Goal: Submit feedback/report problem: Submit feedback/report problem

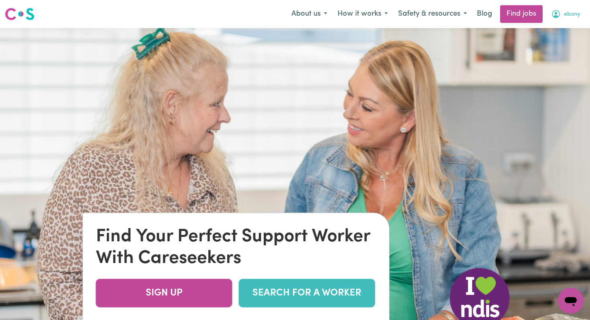
click at [558, 15] on icon "My Account" at bounding box center [556, 14] width 10 height 10
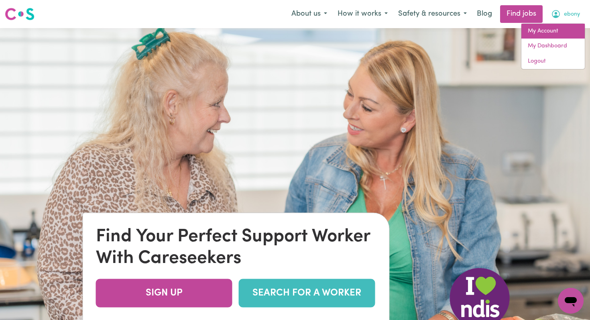
click at [541, 26] on link "My Account" at bounding box center [552, 31] width 63 height 15
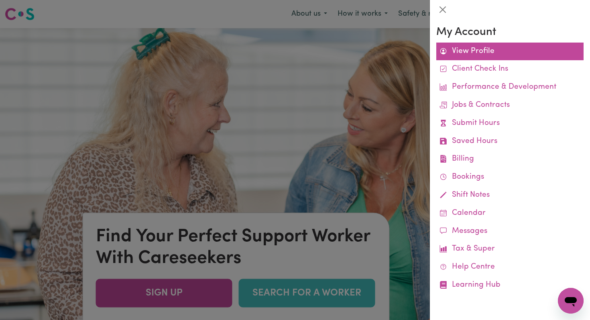
click at [472, 53] on link "View Profile" at bounding box center [509, 52] width 147 height 18
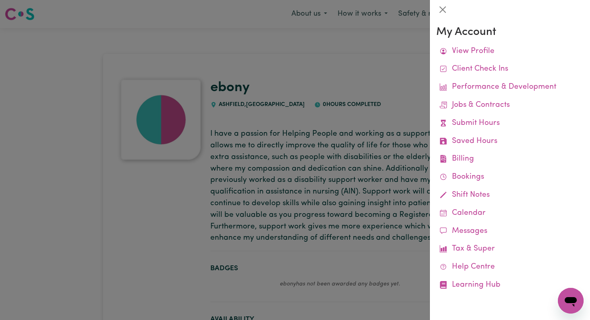
click at [285, 134] on div at bounding box center [295, 160] width 590 height 320
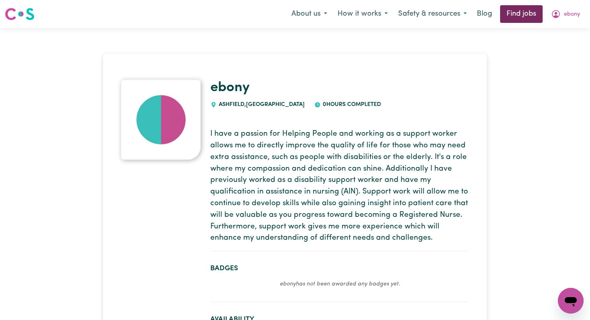
click at [531, 19] on link "Find jobs" at bounding box center [521, 14] width 43 height 18
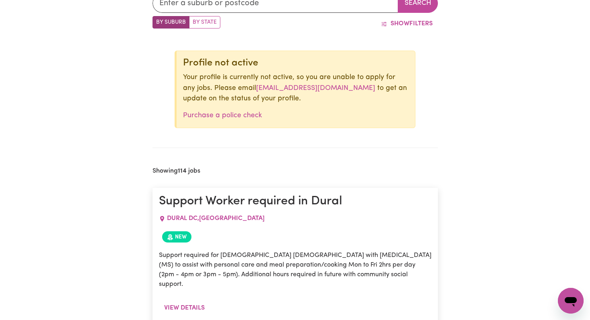
scroll to position [276, 0]
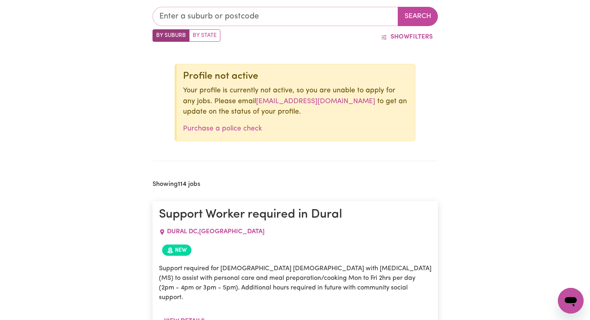
click at [217, 14] on input "text" at bounding box center [276, 16] width 246 height 19
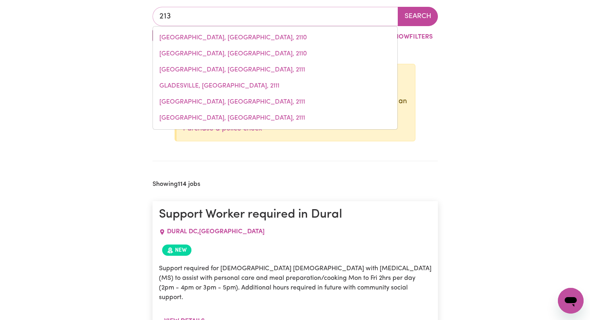
type input "2131"
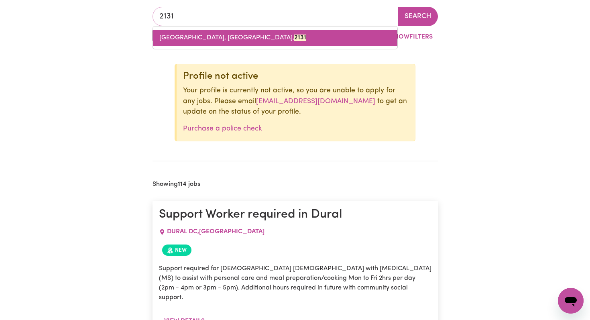
click at [219, 39] on span "[GEOGRAPHIC_DATA], [GEOGRAPHIC_DATA], 2131" at bounding box center [232, 38] width 147 height 6
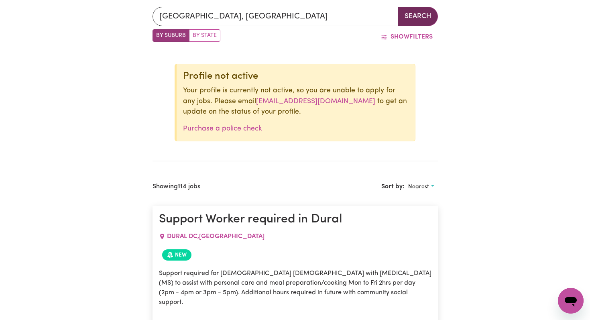
click at [399, 18] on button "Search" at bounding box center [418, 16] width 40 height 19
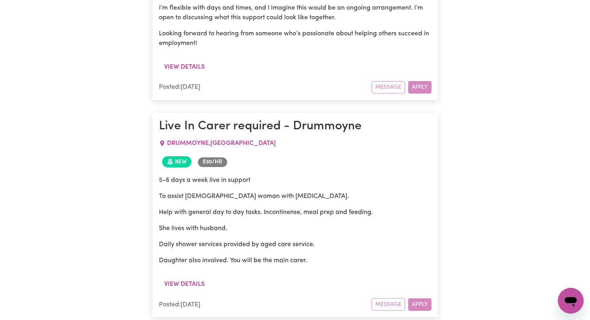
scroll to position [1598, 0]
click at [184, 277] on button "View details" at bounding box center [184, 284] width 51 height 15
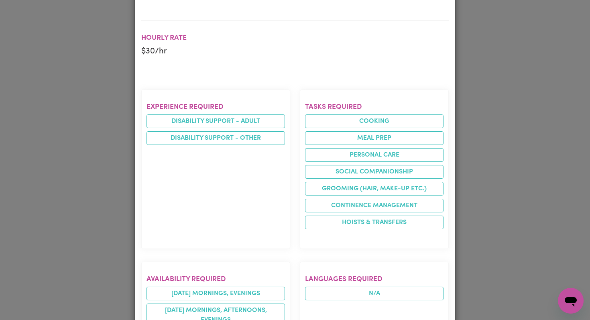
scroll to position [242, 0]
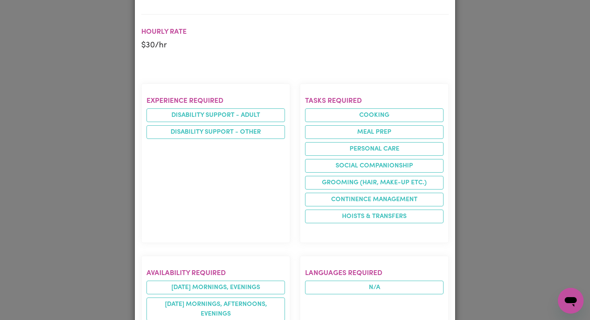
click at [94, 189] on div "Job Details Live In Carer required - Drummoyne DRUMMOYNE , [GEOGRAPHIC_DATA] Po…" at bounding box center [295, 160] width 590 height 320
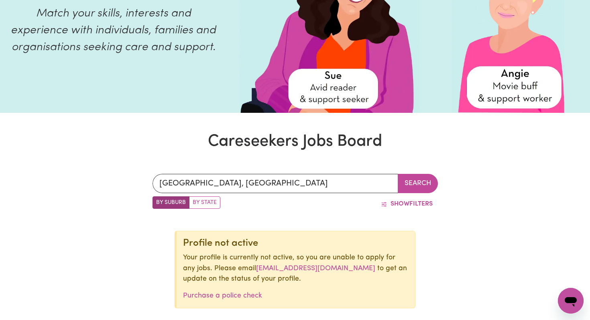
scroll to position [0, 0]
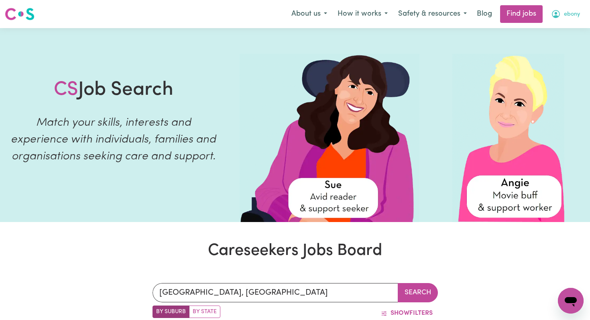
click at [565, 10] on span "ebony" at bounding box center [572, 14] width 16 height 9
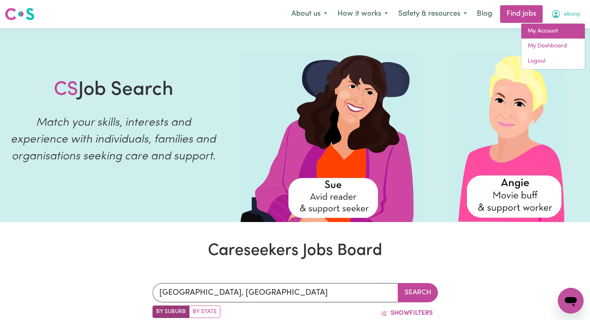
click at [547, 35] on link "My Account" at bounding box center [552, 31] width 63 height 15
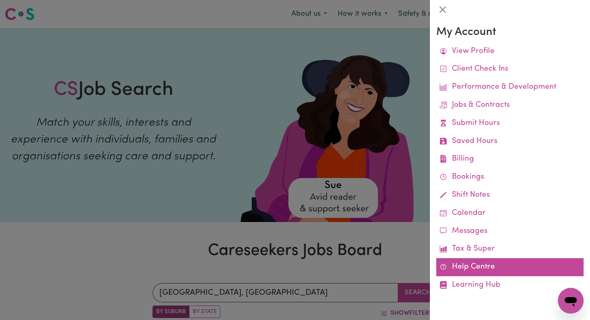
click at [469, 266] on link "Help Centre" at bounding box center [509, 267] width 147 height 18
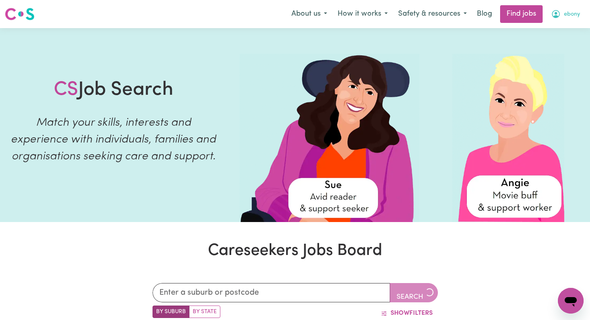
click at [557, 20] on button "ebony" at bounding box center [565, 14] width 39 height 17
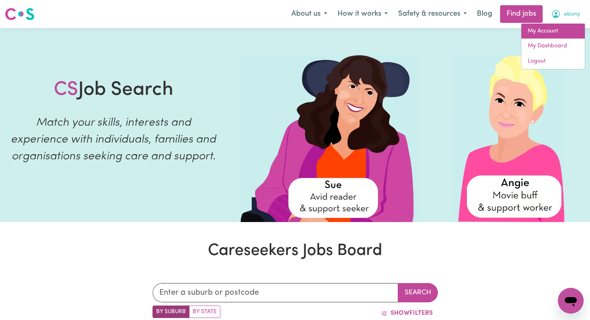
click at [541, 33] on link "My Account" at bounding box center [552, 31] width 63 height 15
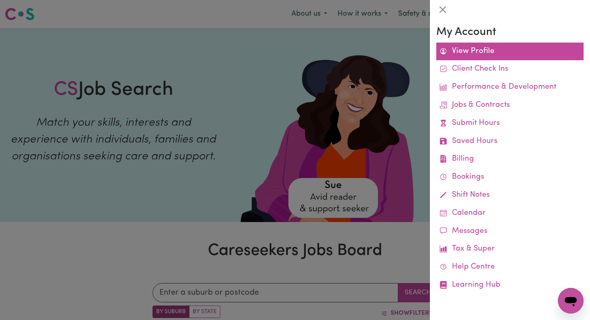
click at [503, 53] on link "View Profile" at bounding box center [509, 52] width 147 height 18
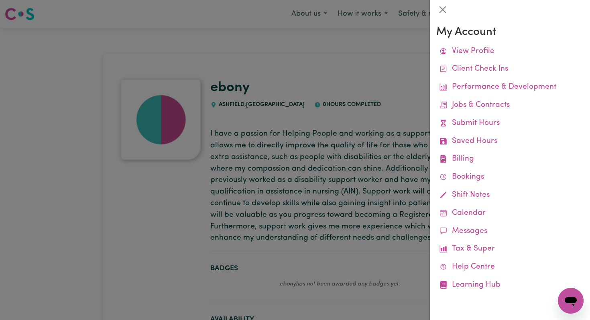
click at [322, 173] on div at bounding box center [295, 160] width 590 height 320
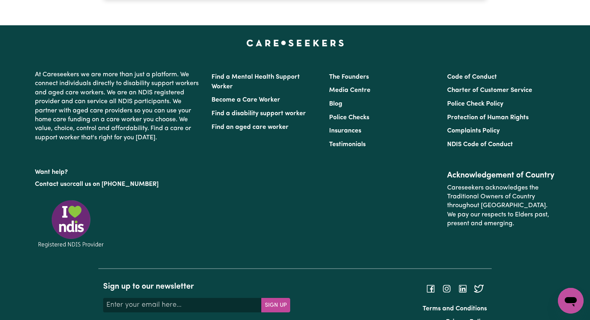
scroll to position [1273, 0]
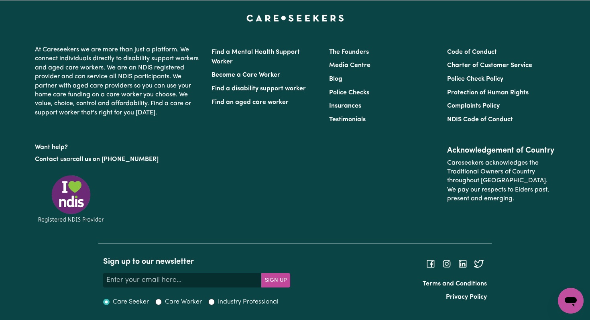
drag, startPoint x: 1125, startPoint y: 575, endPoint x: 574, endPoint y: 297, distance: 616.8
click at [574, 297] on icon "Open messaging window" at bounding box center [571, 302] width 12 height 10
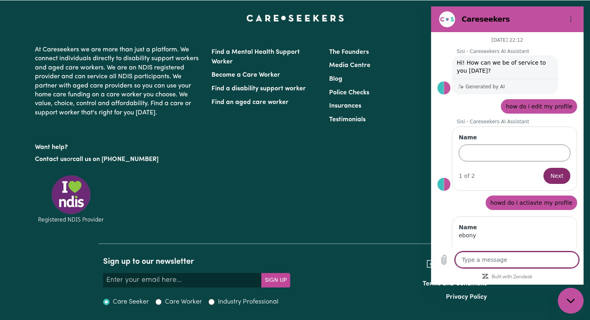
scroll to position [502, 0]
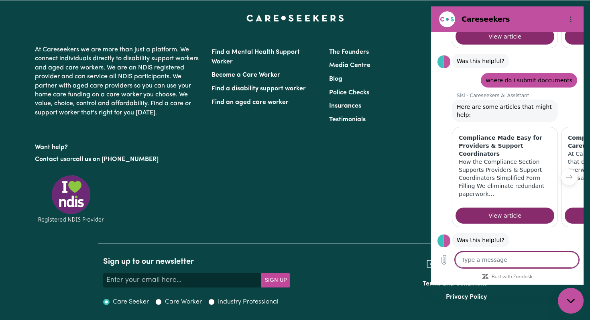
type textarea "i"
type textarea "x"
type textarea "i"
type textarea "x"
type textarea "i w"
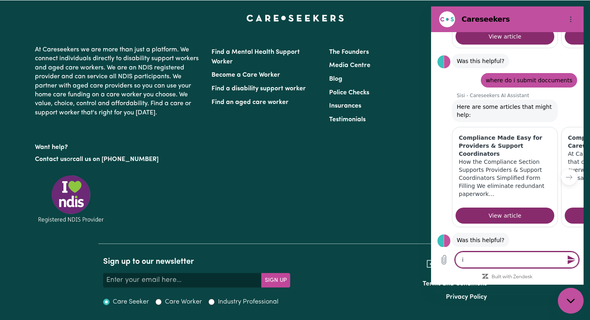
type textarea "x"
type textarea "i wa"
type textarea "x"
type textarea "i wan"
type textarea "x"
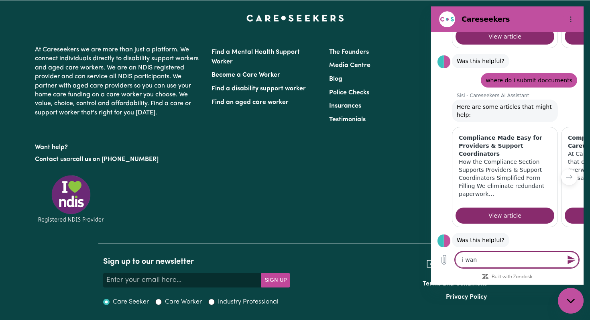
type textarea "i want"
type textarea "x"
type textarea "i want"
type textarea "x"
type textarea "i want t"
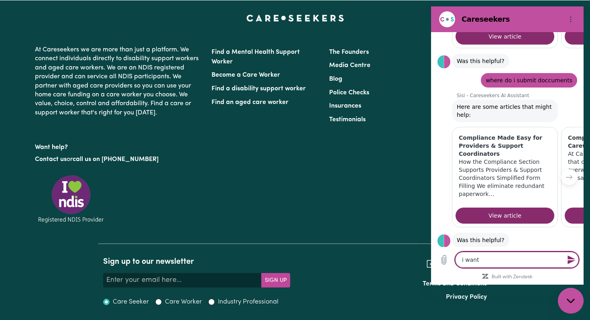
type textarea "x"
type textarea "i want to"
type textarea "x"
type textarea "i want to"
type textarea "x"
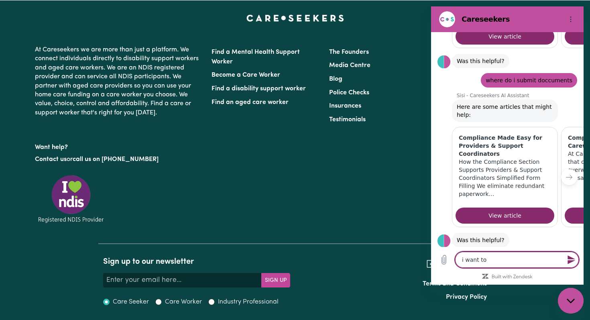
type textarea "i want to d"
type textarea "x"
type textarea "i want to de"
type textarea "x"
type textarea "i want to dea"
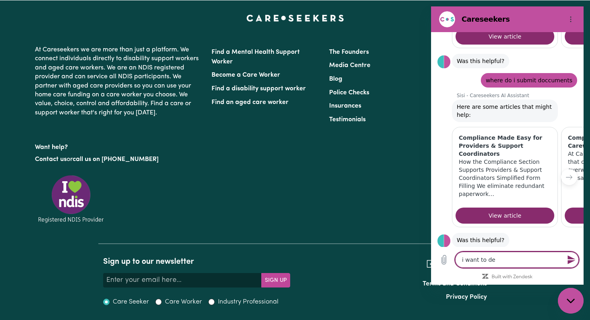
type textarea "x"
type textarea "i want to deac"
type textarea "x"
type textarea "i want to deact"
type textarea "x"
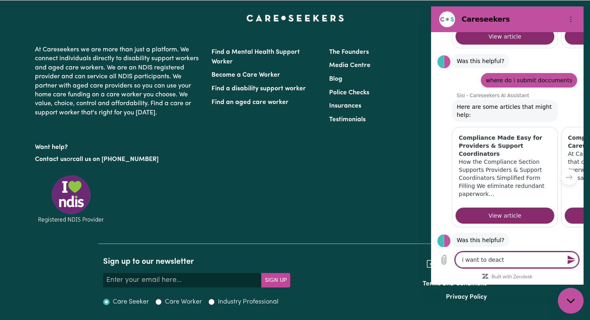
type textarea "i want to deacti"
type textarea "x"
type textarea "i want to deactia"
type textarea "x"
type textarea "i want to deacti"
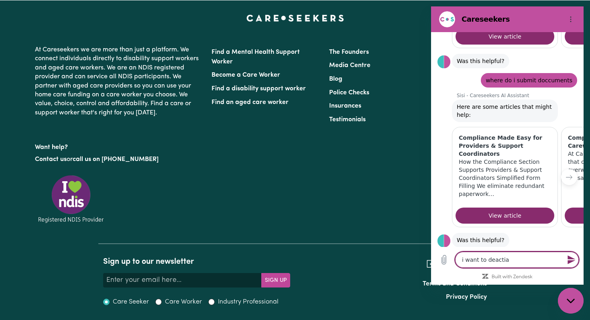
type textarea "x"
type textarea "i want to deactiv"
type textarea "x"
type textarea "i want to deactiva"
type textarea "x"
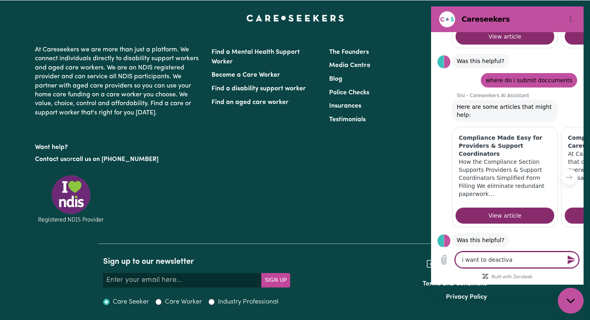
type textarea "i want to deactivat"
type textarea "x"
type textarea "i want to deactivate"
type textarea "x"
type textarea "i want to deactivate"
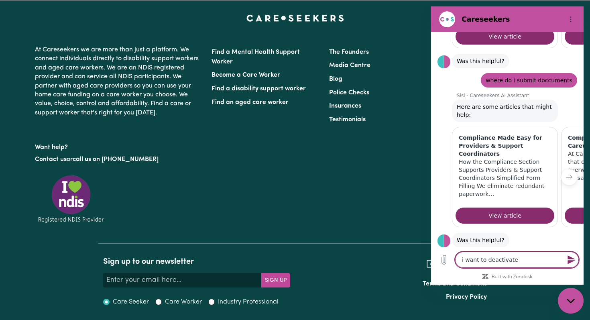
type textarea "x"
type textarea "i want to deactivate m"
type textarea "x"
type textarea "i want to deactivate my"
type textarea "x"
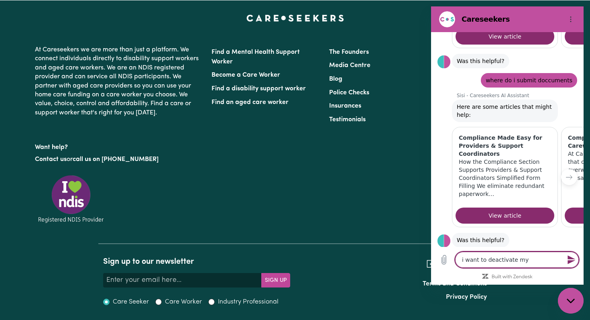
type textarea "i want to deactivate my"
type textarea "x"
type textarea "i want to deactivate my a"
type textarea "x"
type textarea "i want to deactivate my ac"
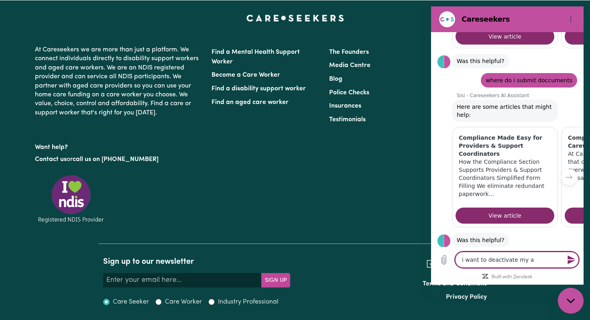
type textarea "x"
type textarea "i want to deactivate my acc"
type textarea "x"
type textarea "i want to deactivate my acco"
type textarea "x"
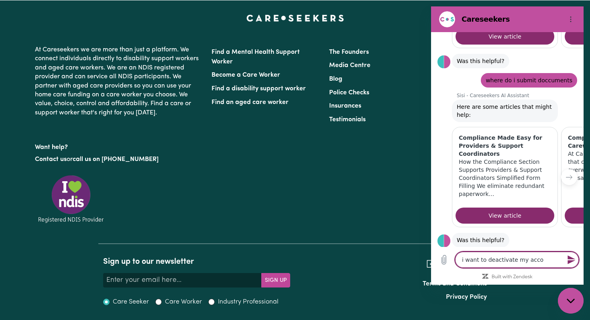
type textarea "i want to deactivate my accou"
type textarea "x"
type textarea "i want to deactivate my accoun"
type textarea "x"
type textarea "i want to deactivate my account"
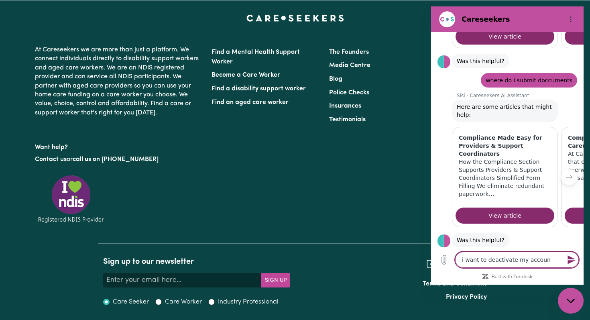
type textarea "x"
type textarea "i want to deactivate my account"
type textarea "x"
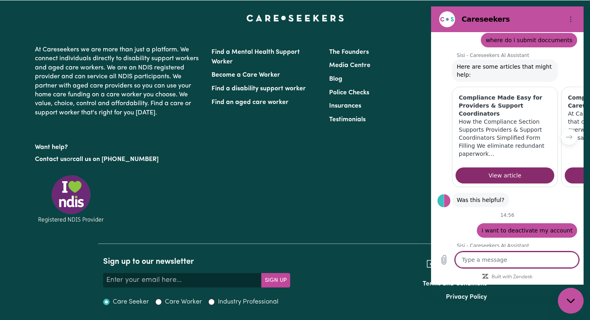
scroll to position [541, 0]
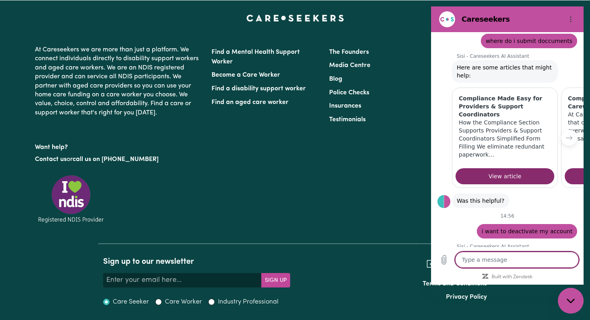
type textarea "x"
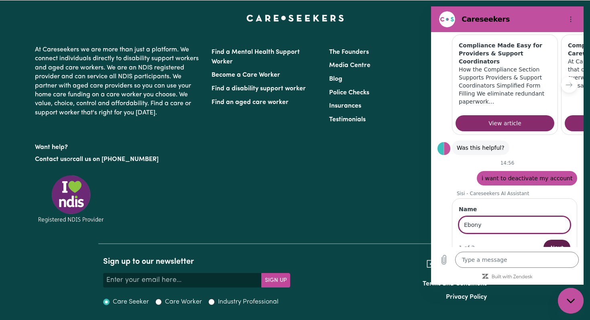
type input "Ebony"
click at [565, 240] on button "Next" at bounding box center [556, 248] width 27 height 16
type textarea "x"
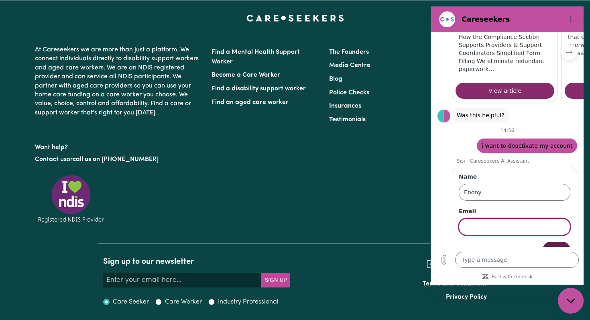
scroll to position [629, 0]
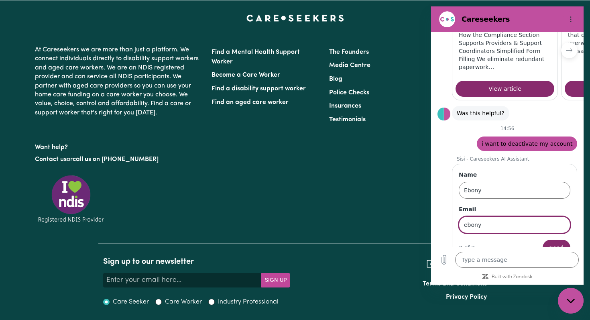
type input "ebonyjoan05@gmail.com"
click at [562, 243] on span "Send" at bounding box center [557, 248] width 14 height 10
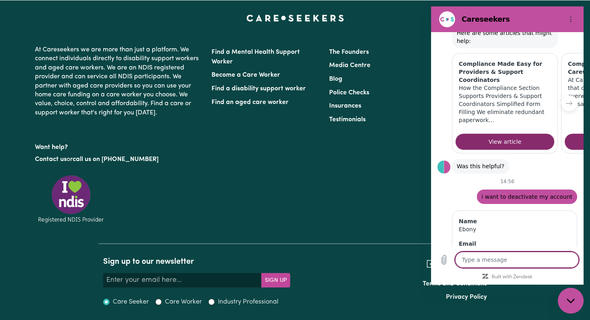
scroll to position [594, 0]
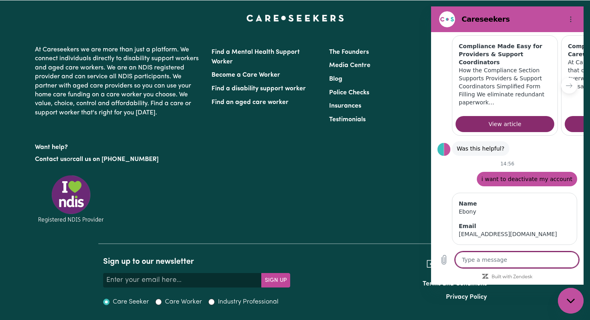
type textarea "x"
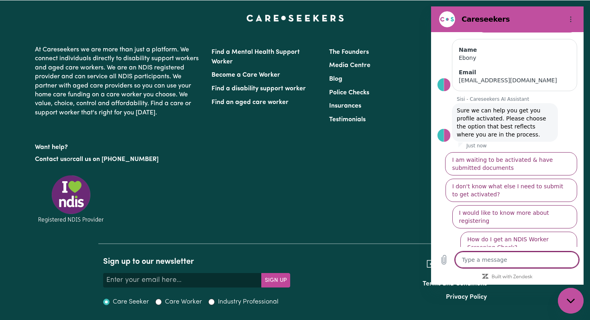
scroll to position [752, 0]
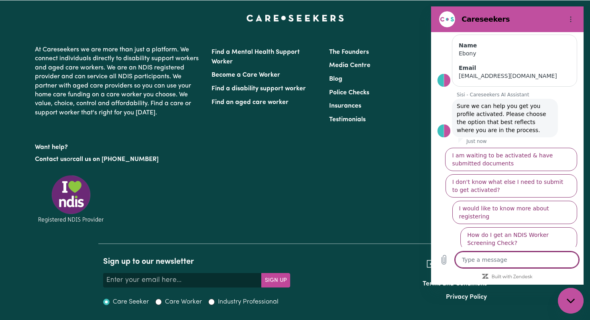
type textarea "i"
type textarea "x"
type textarea "i"
type textarea "x"
type textarea "i w"
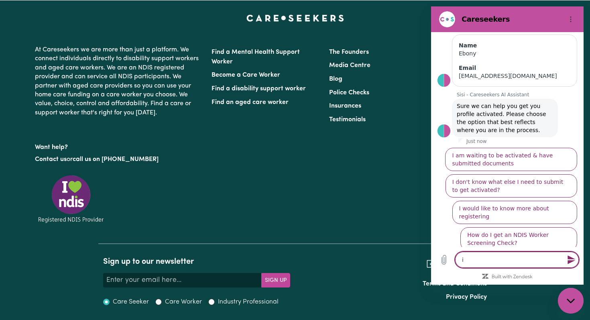
type textarea "x"
type textarea "i wa"
type textarea "x"
type textarea "i wan"
type textarea "x"
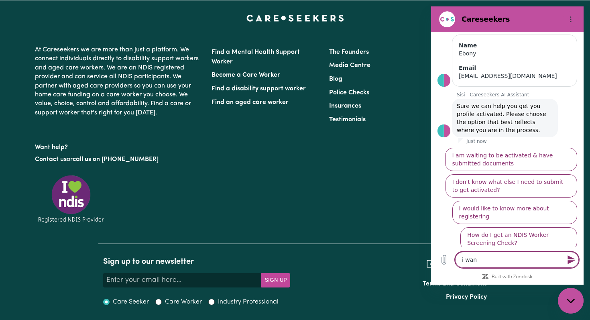
type textarea "i want"
type textarea "x"
type textarea "i want"
type textarea "x"
type textarea "i want t"
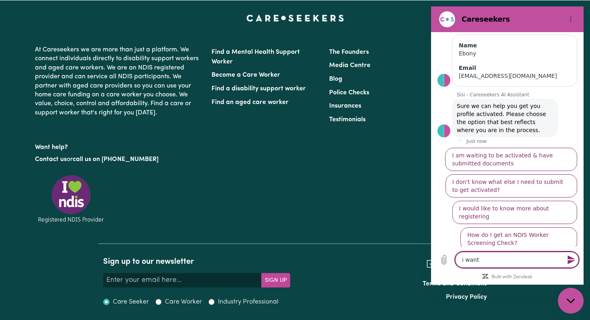
type textarea "x"
type textarea "i want to"
type textarea "x"
type textarea "i want to"
type textarea "x"
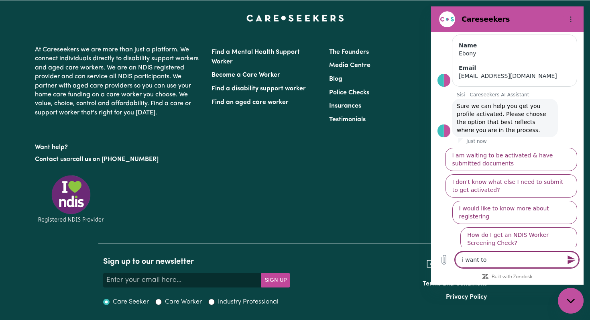
type textarea "i want to d"
type textarea "x"
type textarea "i want to de"
type textarea "x"
type textarea "i want to del"
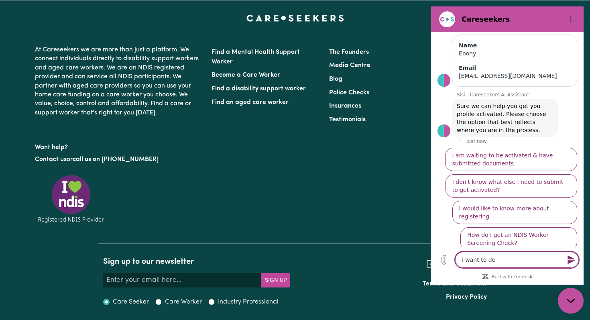
type textarea "x"
type textarea "i want to dele"
type textarea "x"
type textarea "i want to delet"
type textarea "x"
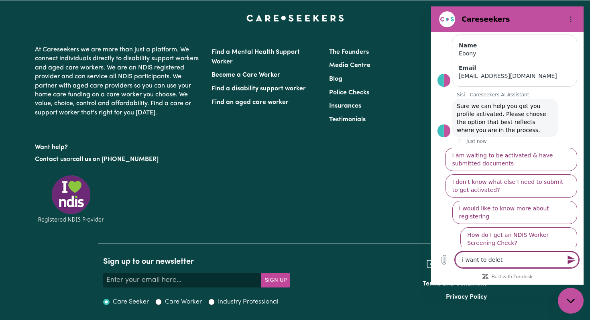
type textarea "i want to delete"
type textarea "x"
type textarea "i want to delete"
type textarea "x"
type textarea "i want to delete m"
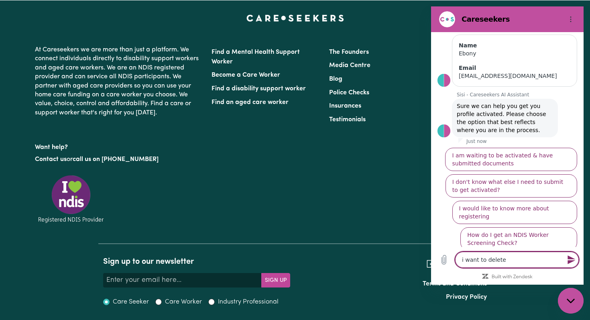
type textarea "x"
type textarea "i want to delete my"
type textarea "x"
type textarea "i want to delete my"
type textarea "x"
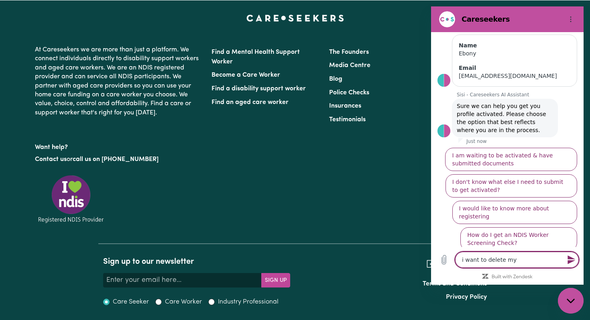
type textarea "i want to delete my a"
type textarea "x"
type textarea "i want to delete my ac"
type textarea "x"
type textarea "i want to delete my acc"
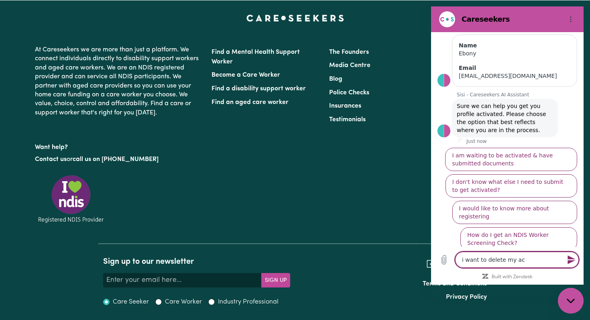
type textarea "x"
type textarea "i want to delete my acco"
type textarea "x"
type textarea "i want to delete my accou"
type textarea "x"
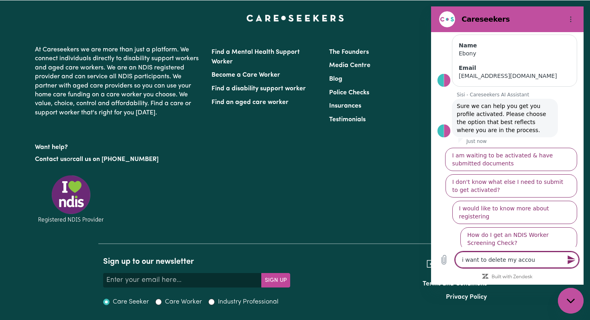
type textarea "i want to delete my accoun"
type textarea "x"
type textarea "i want to delete my account"
type textarea "x"
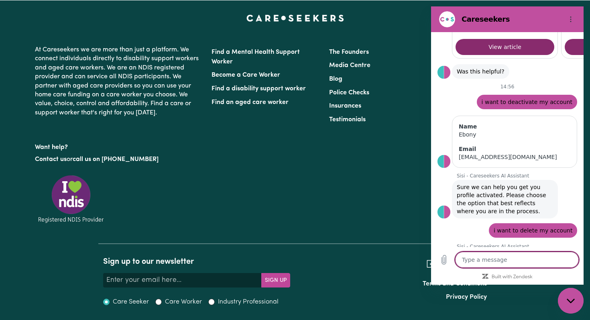
scroll to position [670, 0]
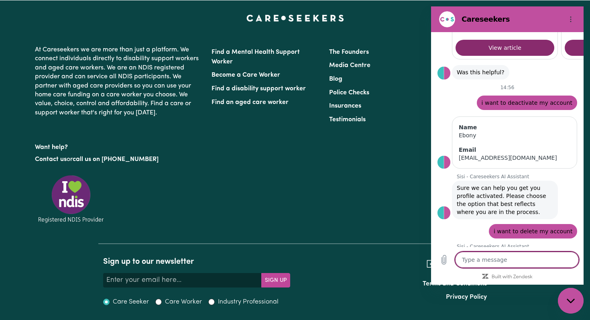
type textarea "x"
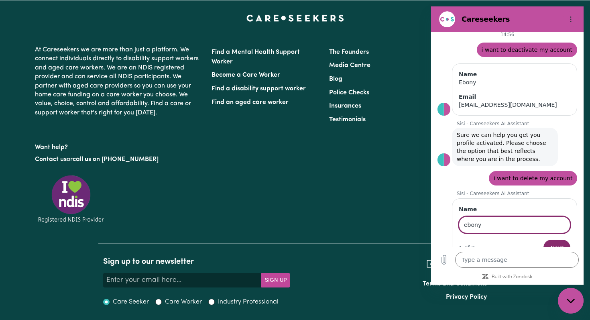
type input "ebony"
click at [543, 240] on button "Next" at bounding box center [556, 248] width 27 height 16
type textarea "x"
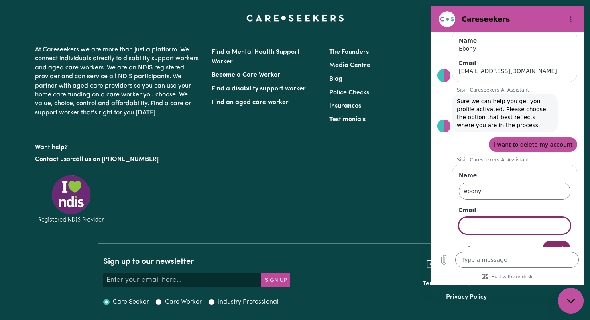
scroll to position [757, 0]
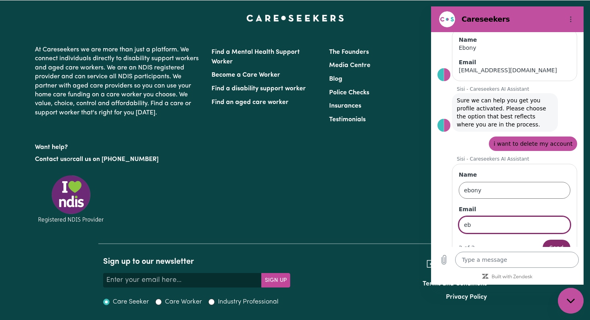
type input "ebonyjoan05@gmail.com"
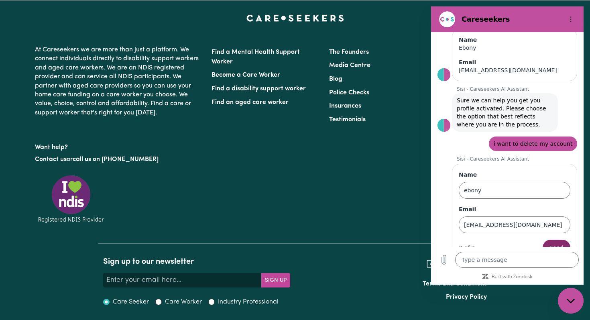
click at [573, 235] on div "Name ebony Email ebonyjoan05@gmail.com 2 of 2 Send" at bounding box center [514, 213] width 125 height 99
click at [560, 243] on span "Send" at bounding box center [557, 248] width 14 height 10
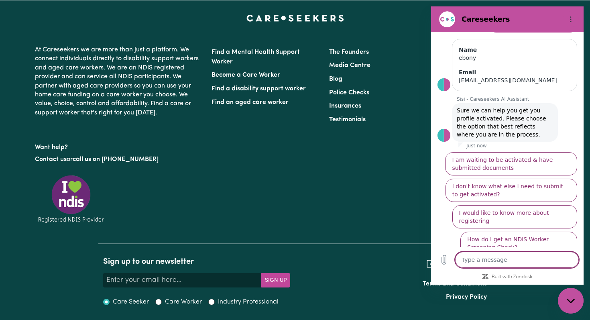
scroll to position [880, 0]
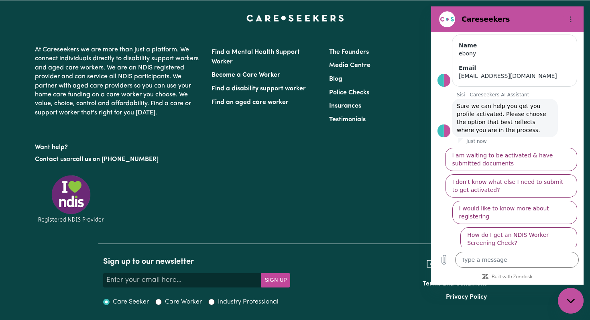
click at [366, 179] on div "The Founders Media Centre Blog Police Checks Insurances Testimonials" at bounding box center [383, 129] width 118 height 168
click at [568, 295] on div "Close messaging window" at bounding box center [571, 301] width 24 height 24
type textarea "x"
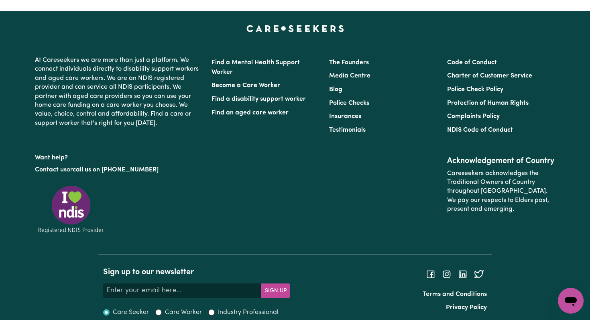
scroll to position [1261, 0]
